Goal: Task Accomplishment & Management: Manage account settings

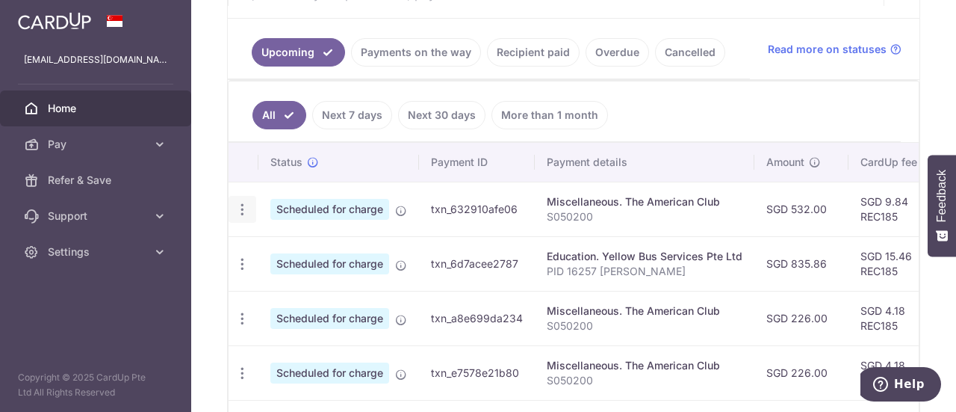
click at [242, 202] on icon "button" at bounding box center [243, 210] width 16 height 16
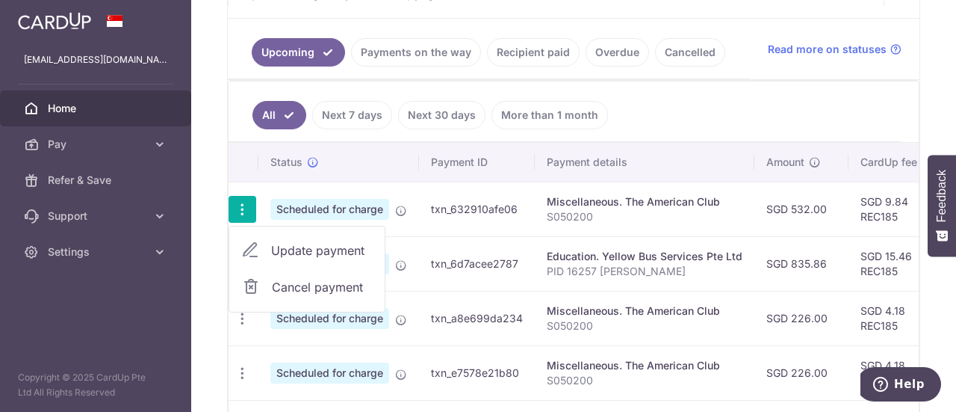
click at [287, 243] on span "Update payment" at bounding box center [322, 250] width 102 height 18
radio input "true"
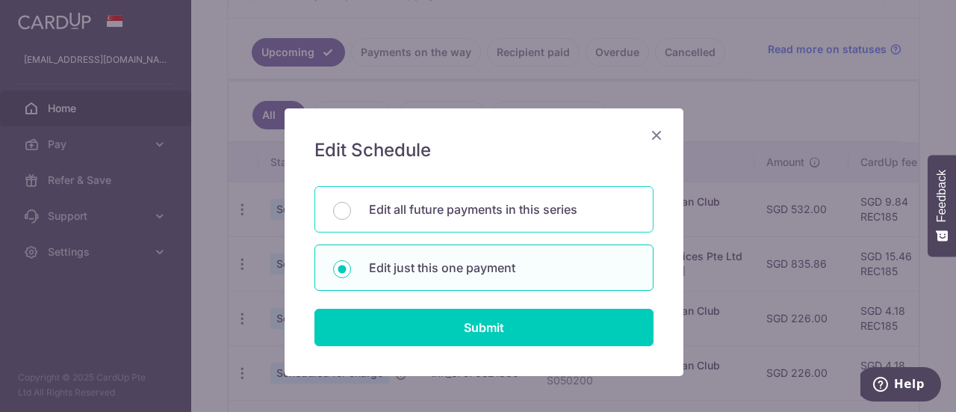
click at [394, 213] on p "Edit all future payments in this series" at bounding box center [502, 209] width 266 height 18
click at [351, 213] on input "Edit all future payments in this series" at bounding box center [342, 211] width 18 height 18
radio input "true"
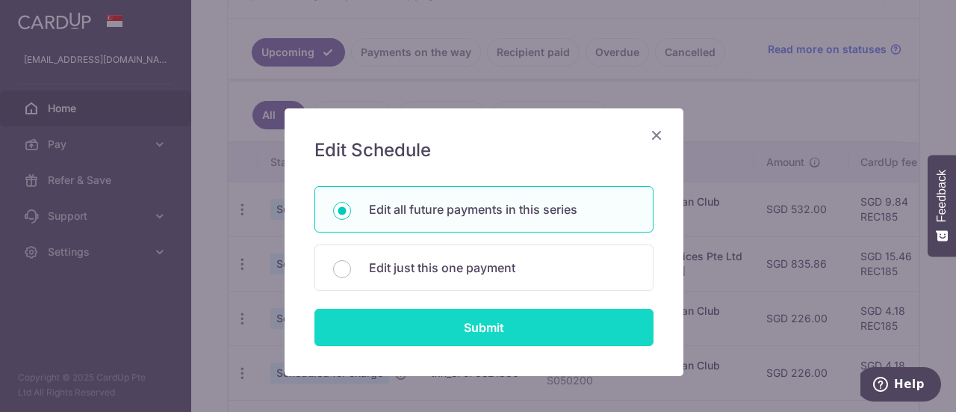
click at [453, 328] on input "Submit" at bounding box center [483, 326] width 339 height 37
radio input "true"
type input "532.00"
type input "S050200"
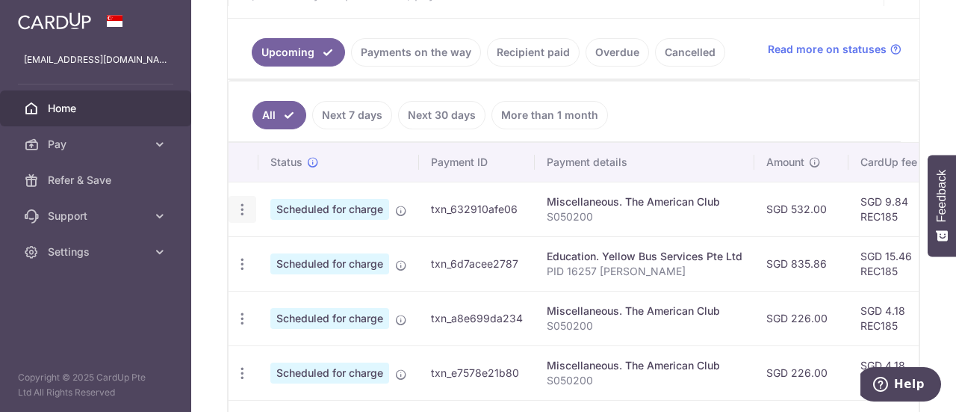
click at [247, 203] on icon "button" at bounding box center [243, 210] width 16 height 16
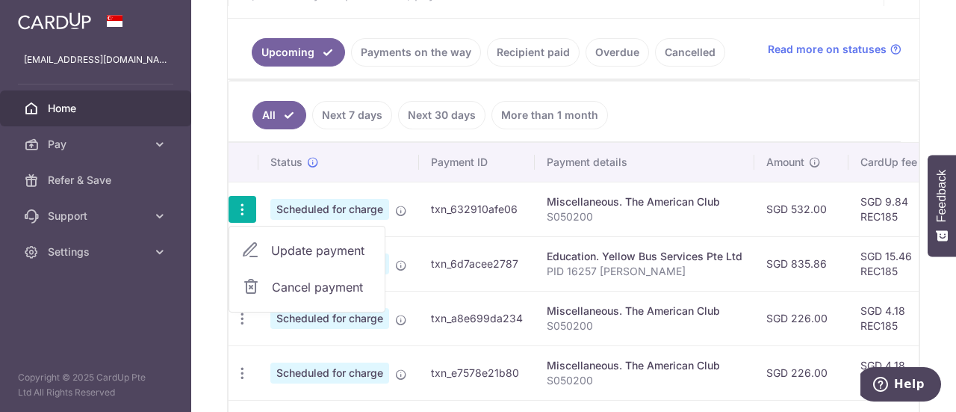
click at [311, 241] on span "Update payment" at bounding box center [322, 250] width 102 height 18
radio input "true"
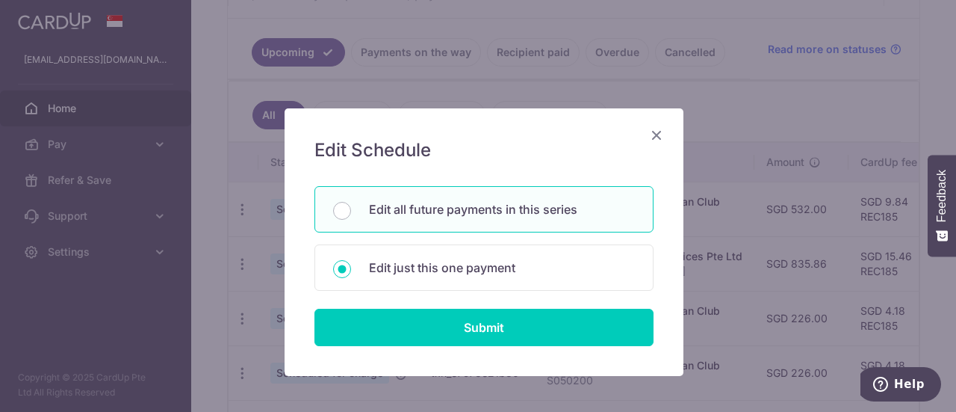
click at [408, 208] on p "Edit all future payments in this series" at bounding box center [502, 209] width 266 height 18
click at [351, 208] on input "Edit all future payments in this series" at bounding box center [342, 211] width 18 height 18
radio input "true"
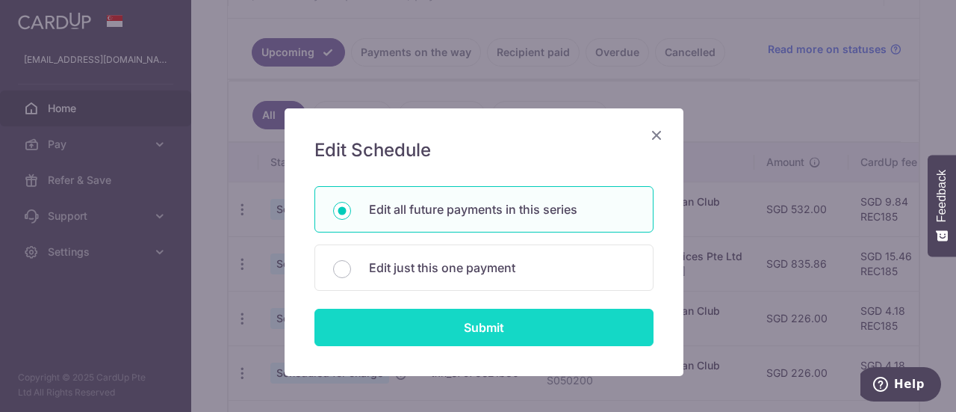
click at [406, 334] on input "Submit" at bounding box center [483, 326] width 339 height 37
radio input "true"
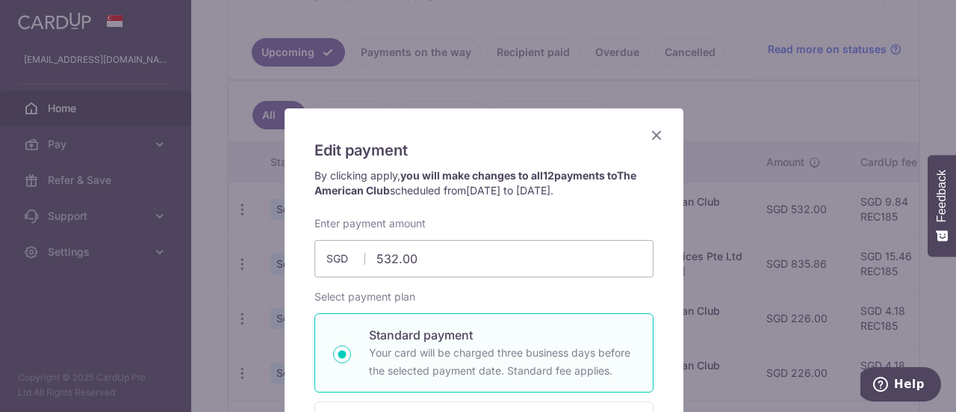
click at [648, 136] on icon "Close" at bounding box center [657, 134] width 18 height 19
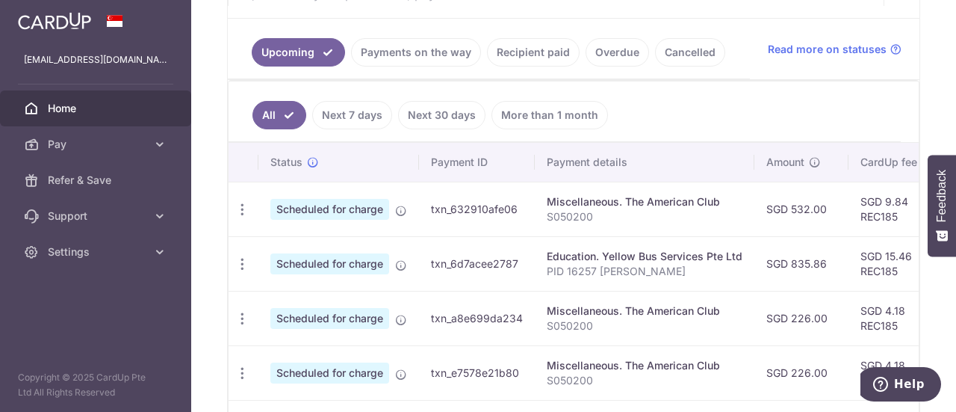
click at [399, 206] on icon at bounding box center [401, 211] width 12 height 12
click at [235, 205] on icon "button" at bounding box center [243, 210] width 16 height 16
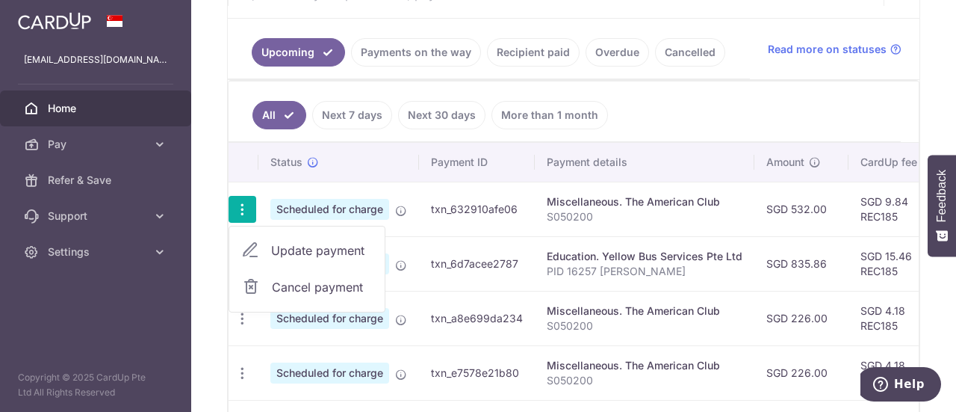
click at [308, 246] on span "Update payment" at bounding box center [322, 250] width 102 height 18
radio input "true"
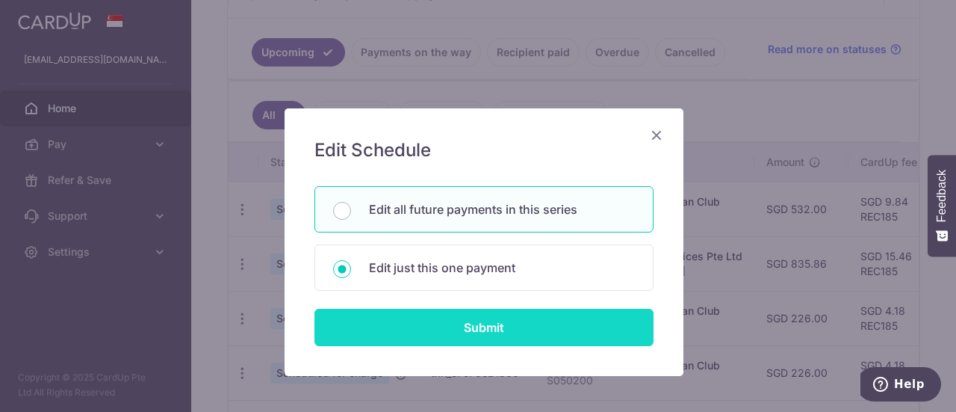
click at [454, 328] on input "Submit" at bounding box center [483, 326] width 339 height 37
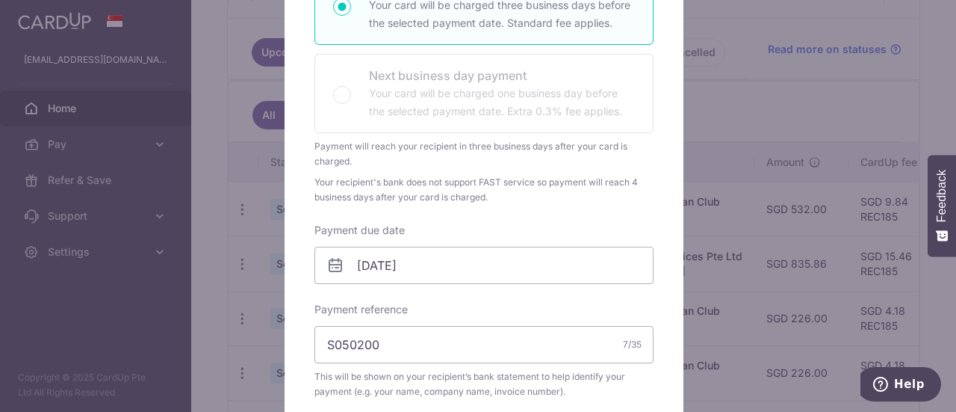
scroll to position [300, 0]
click at [630, 258] on input "09/10/2025" at bounding box center [483, 264] width 339 height 37
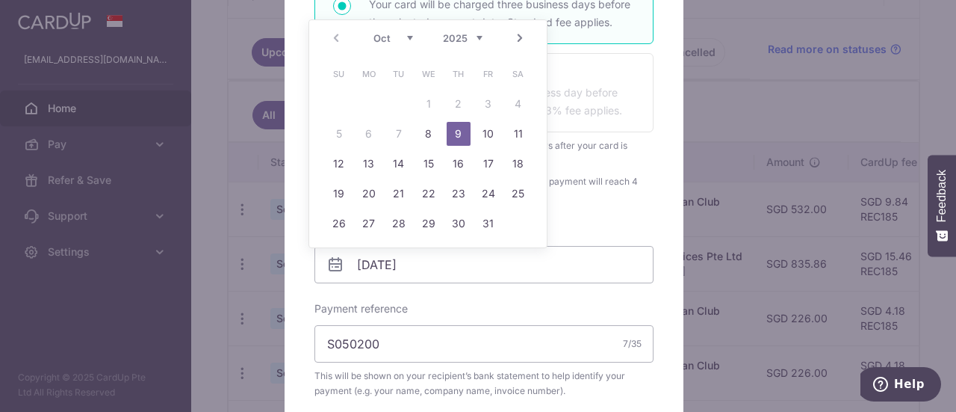
click at [428, 163] on link "15" at bounding box center [429, 164] width 24 height 24
type input "[DATE]"
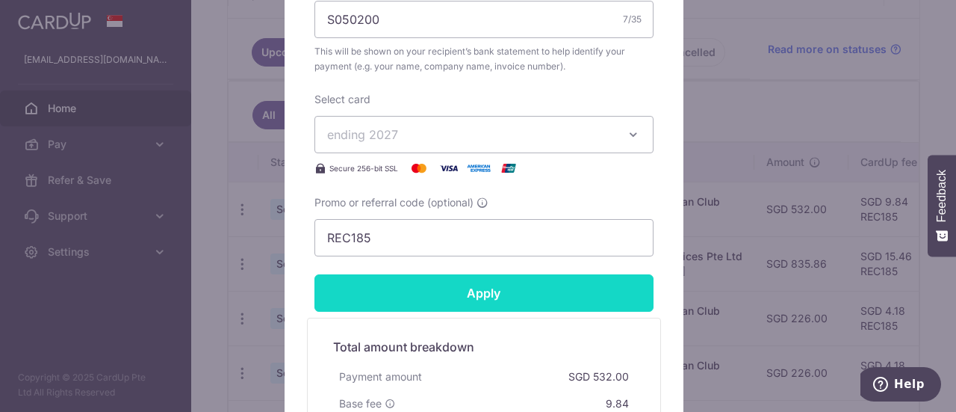
click at [612, 291] on input "Apply" at bounding box center [483, 292] width 339 height 37
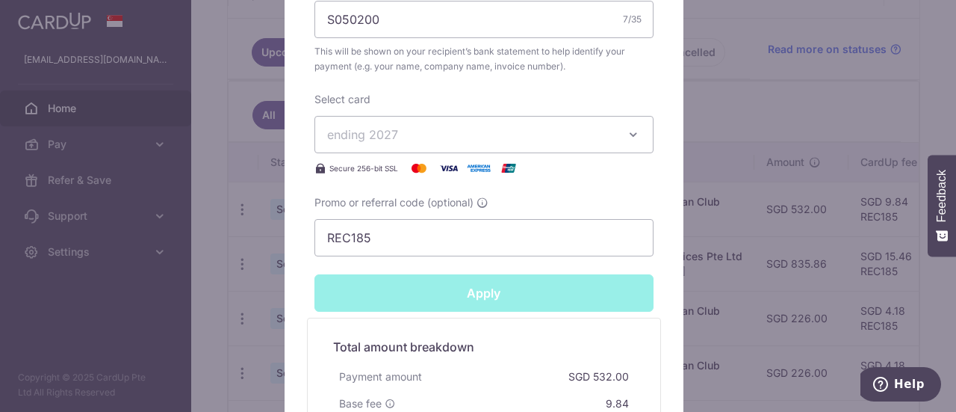
type input "Successfully Applied"
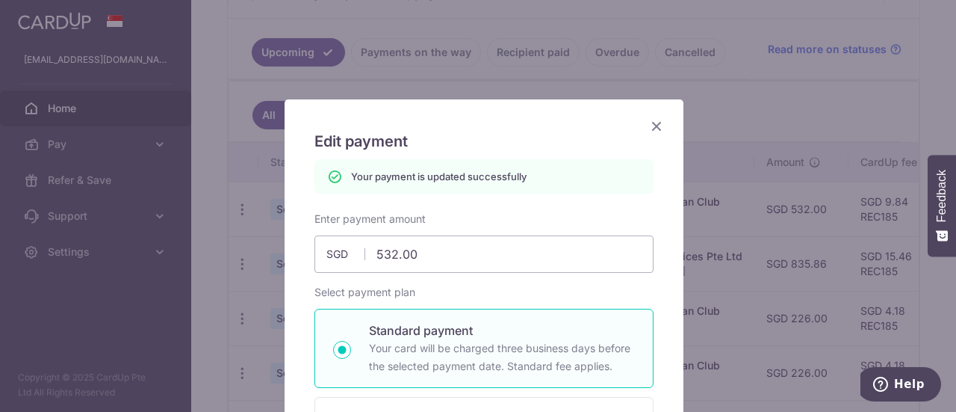
scroll to position [0, 0]
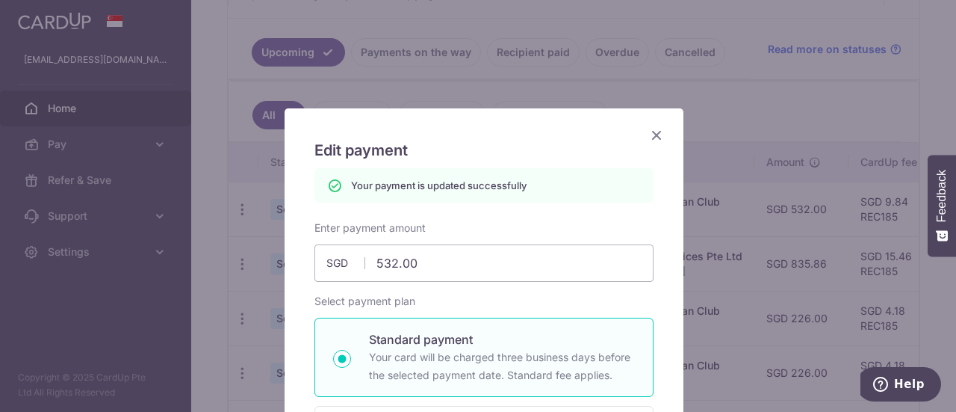
click at [651, 137] on icon "Close" at bounding box center [657, 134] width 18 height 19
